Goal: Task Accomplishment & Management: Manage account settings

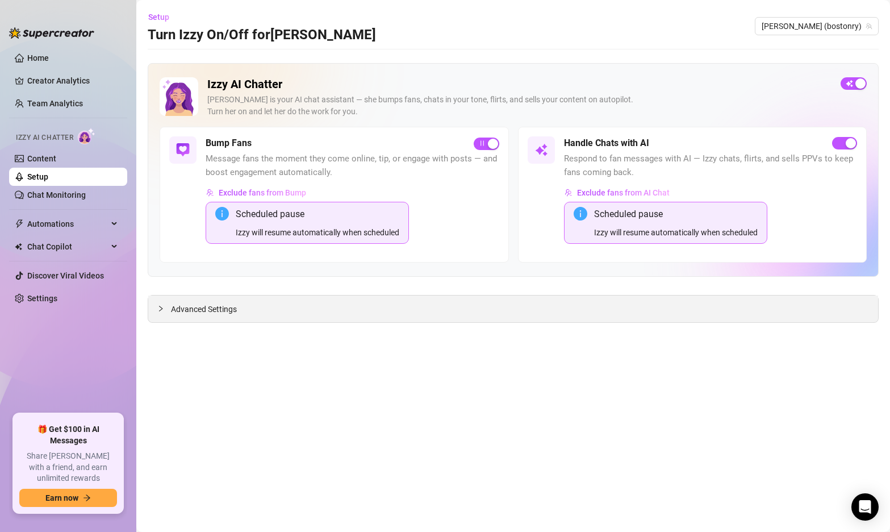
click at [161, 306] on icon "collapsed" at bounding box center [160, 308] width 7 height 7
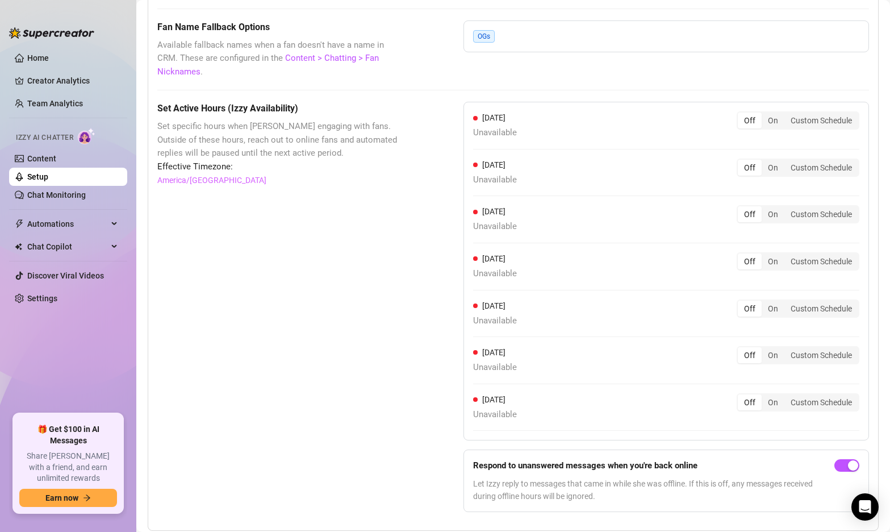
scroll to position [988, 0]
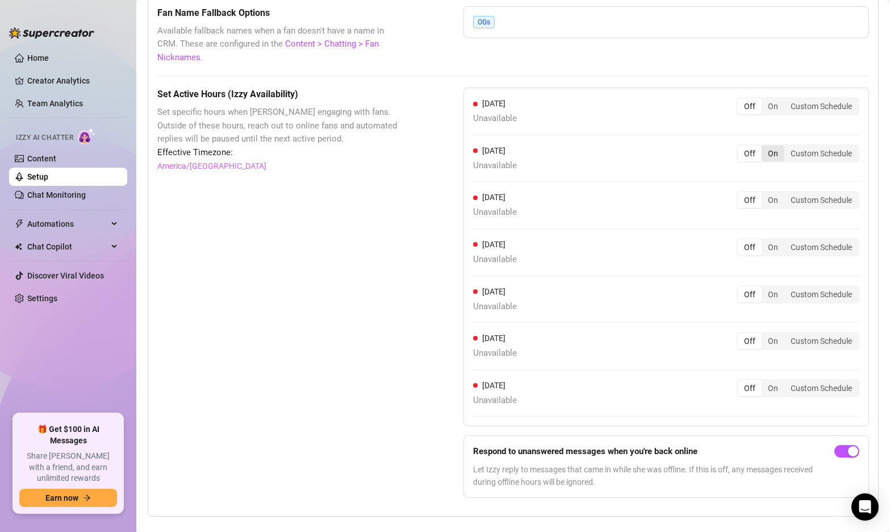
click at [773, 145] on div "On" at bounding box center [773, 153] width 23 height 16
click at [765, 147] on input "On" at bounding box center [765, 147] width 0 height 0
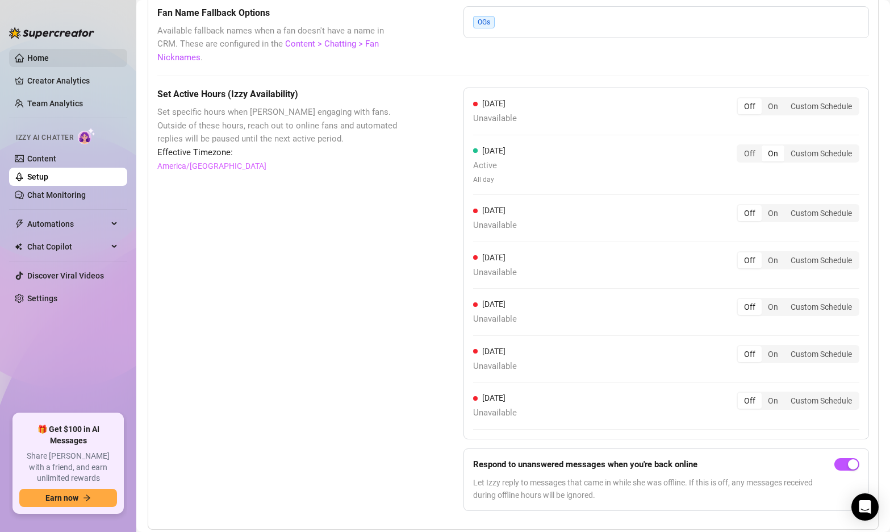
click at [49, 60] on link "Home" at bounding box center [38, 57] width 22 height 9
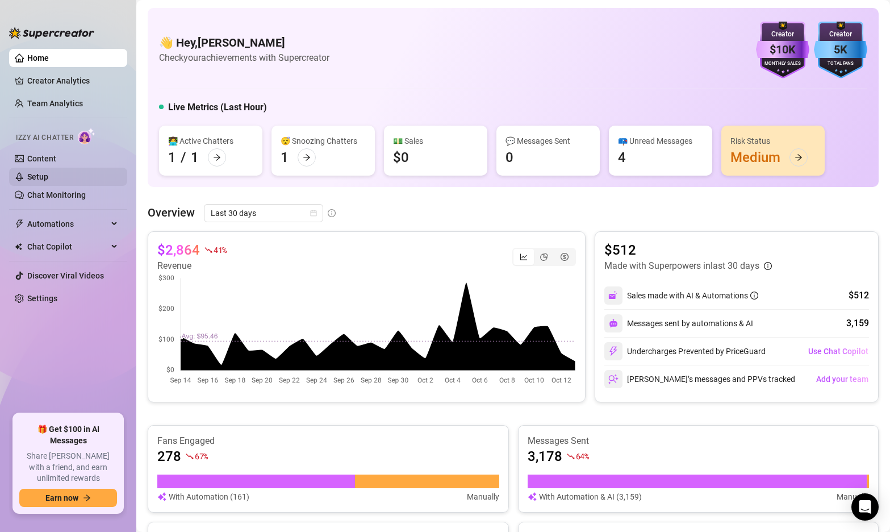
click at [42, 176] on link "Setup" at bounding box center [37, 176] width 21 height 9
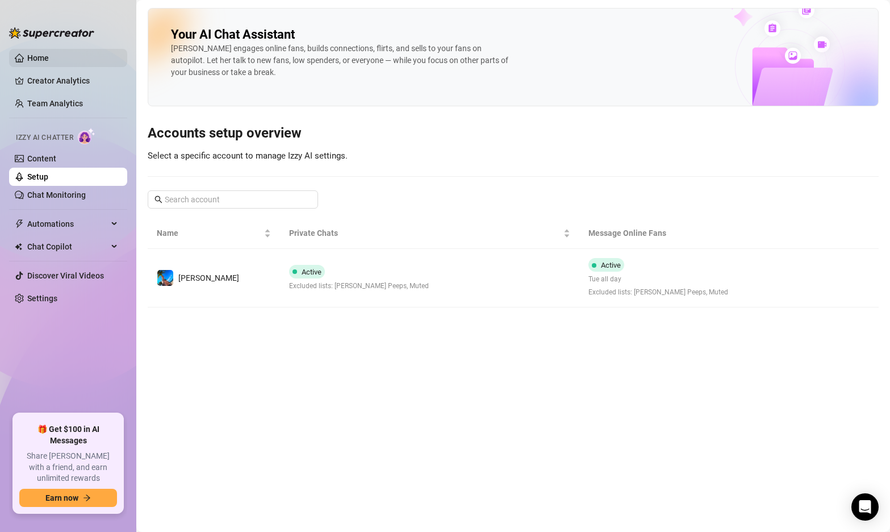
click at [49, 60] on link "Home" at bounding box center [38, 57] width 22 height 9
